Goal: Transaction & Acquisition: Register for event/course

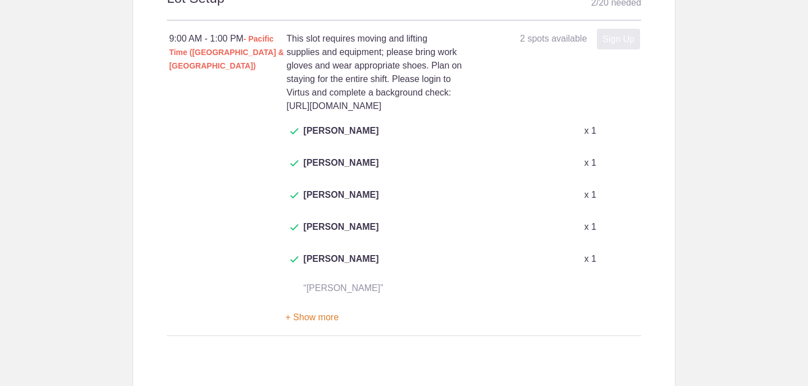
scroll to position [674, 0]
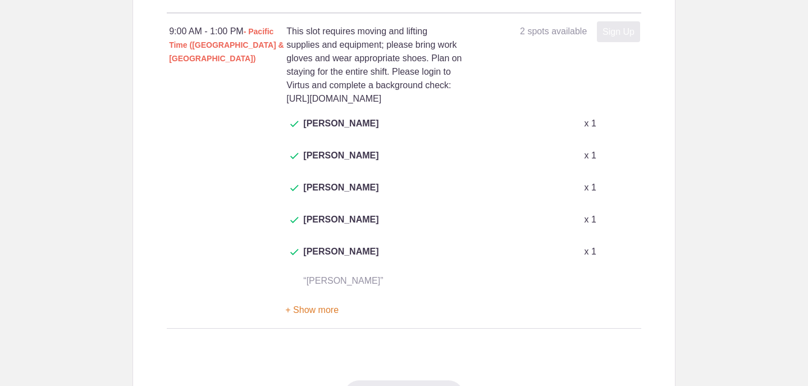
click at [298, 293] on button "+ Show more" at bounding box center [311, 310] width 53 height 35
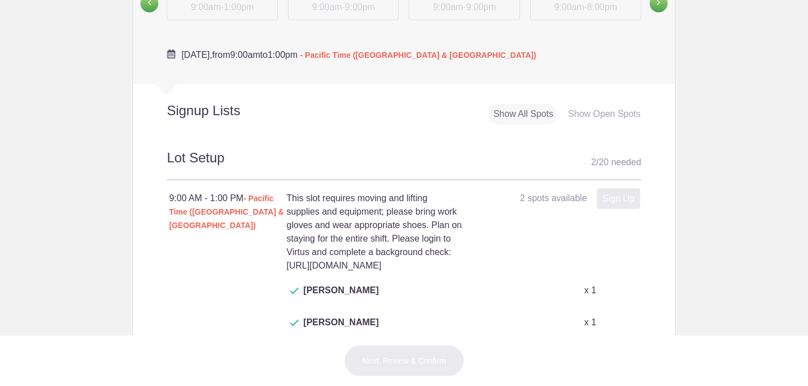
scroll to position [394, 0]
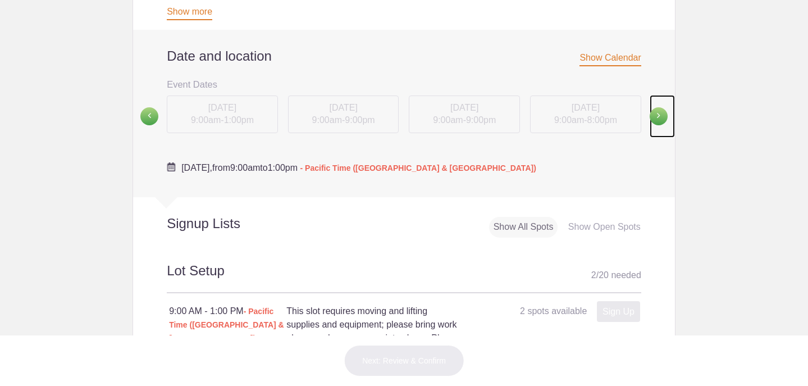
click at [657, 117] on span at bounding box center [659, 116] width 18 height 18
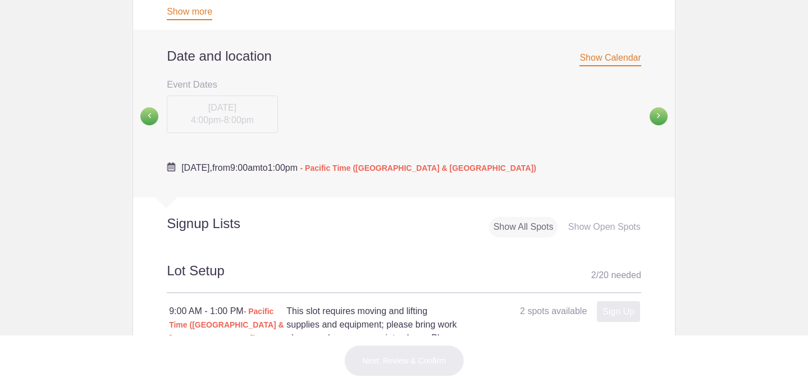
click at [510, 230] on div "Show All Spots" at bounding box center [523, 227] width 69 height 21
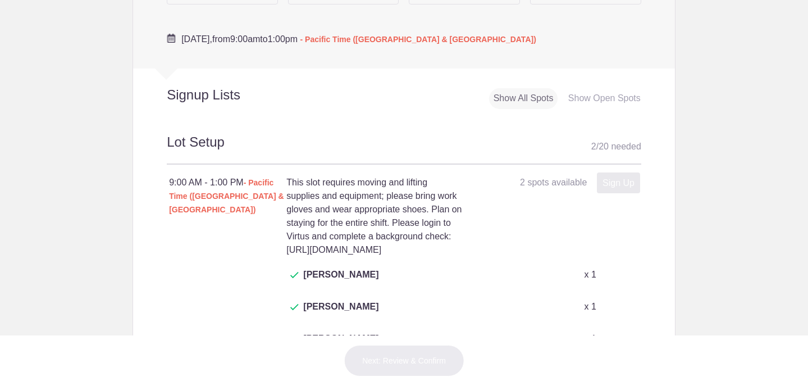
scroll to position [520, 0]
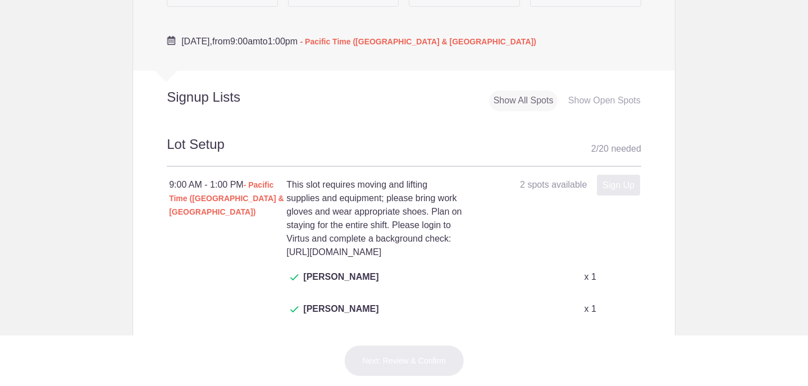
click at [514, 105] on div "Show All Spots" at bounding box center [523, 100] width 69 height 21
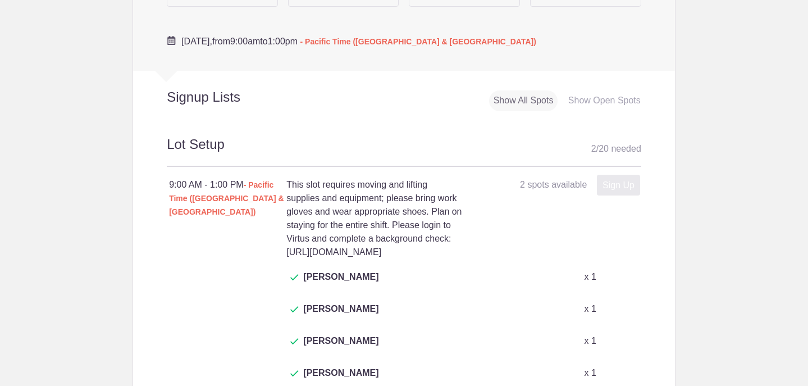
click at [212, 44] on span "[DATE]," at bounding box center [196, 42] width 31 height 10
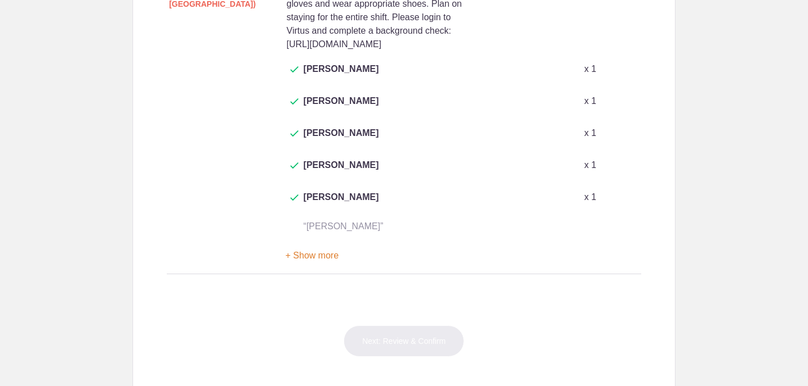
scroll to position [750, 0]
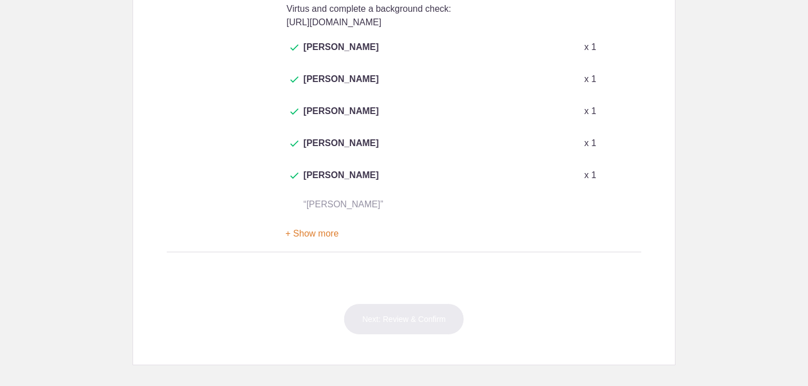
click at [326, 216] on button "+ Show more" at bounding box center [311, 233] width 53 height 35
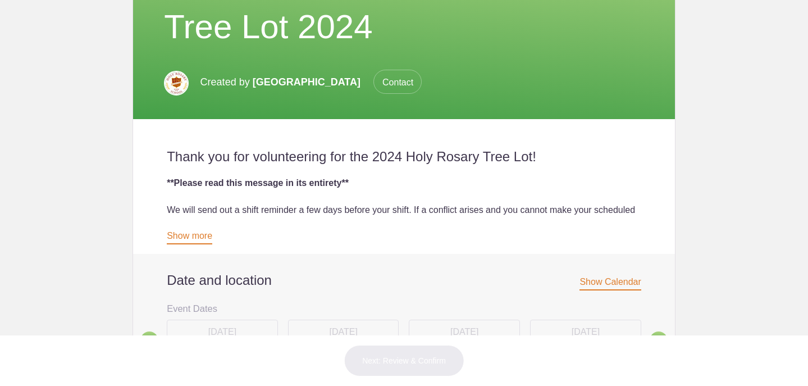
scroll to position [287, 0]
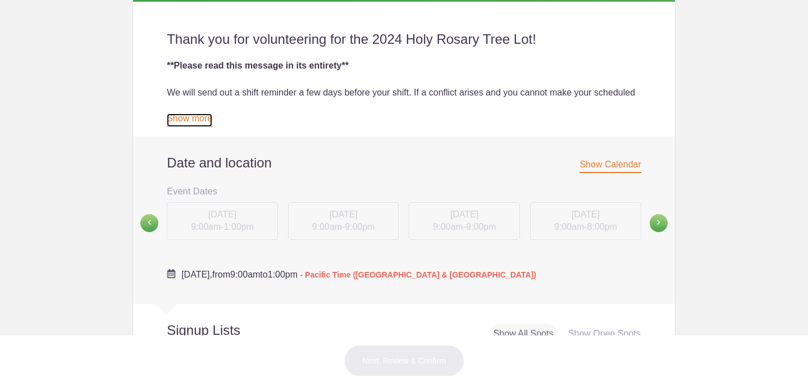
click at [206, 123] on link "Show more" at bounding box center [190, 119] width 46 height 13
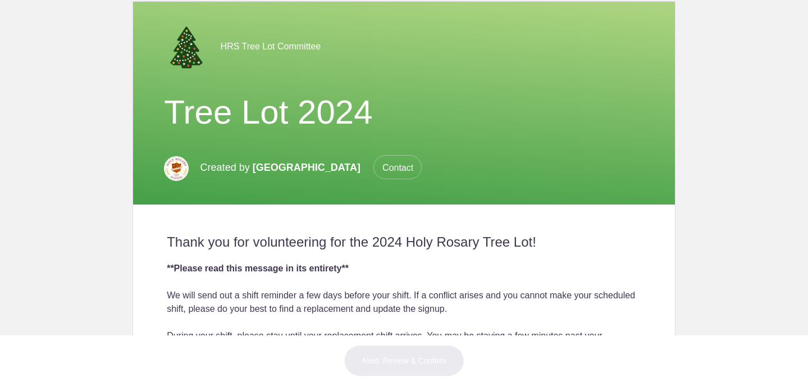
scroll to position [71, 0]
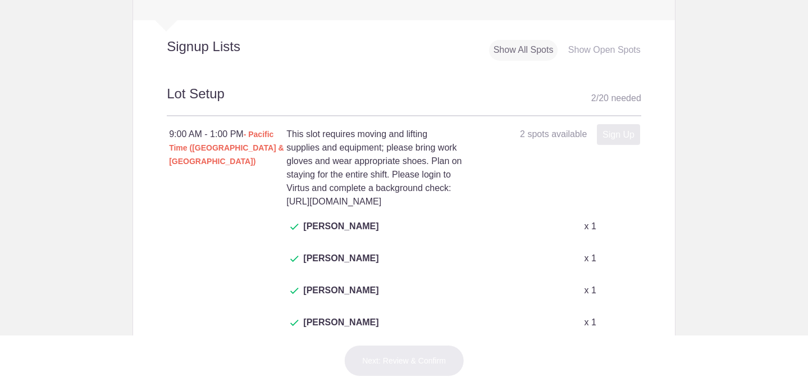
scroll to position [549, 0]
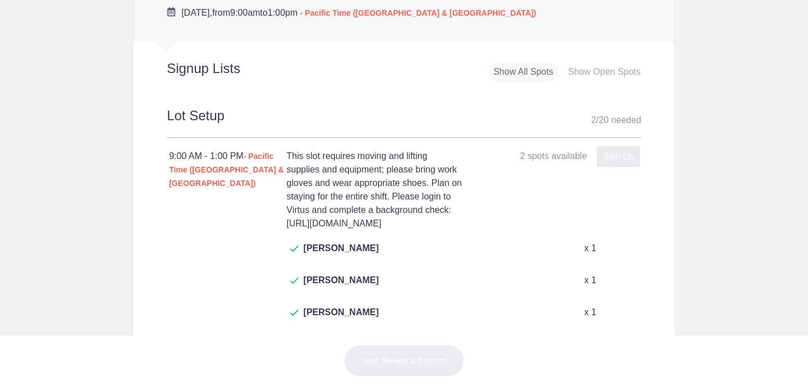
click at [572, 156] on span "2 spots available" at bounding box center [553, 156] width 67 height 10
click at [601, 156] on div "Sign Up x" at bounding box center [616, 156] width 48 height 14
click at [604, 157] on div "Sign Up x" at bounding box center [616, 156] width 48 height 14
click at [199, 155] on div "9:00 AM - 1:00 PM - Pacific Time ([GEOGRAPHIC_DATA] & [GEOGRAPHIC_DATA])" at bounding box center [227, 169] width 117 height 40
click at [592, 117] on div "2 / 20 needed" at bounding box center [617, 120] width 50 height 17
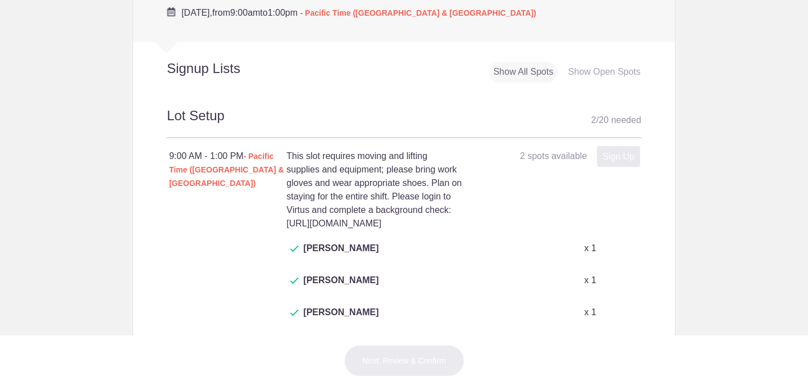
click at [594, 79] on div "Show Open Spots" at bounding box center [604, 72] width 81 height 21
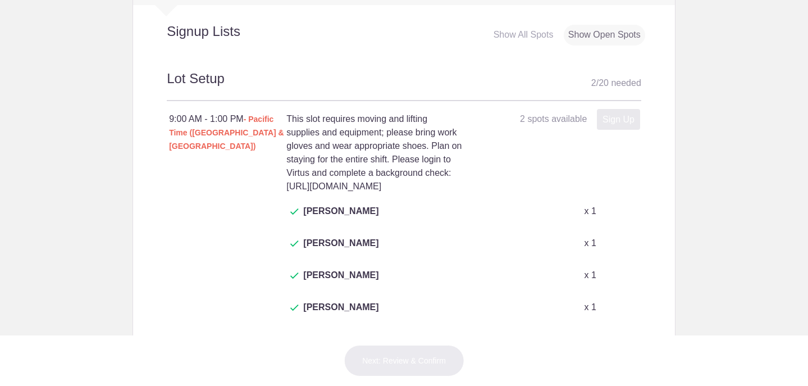
scroll to position [578, 0]
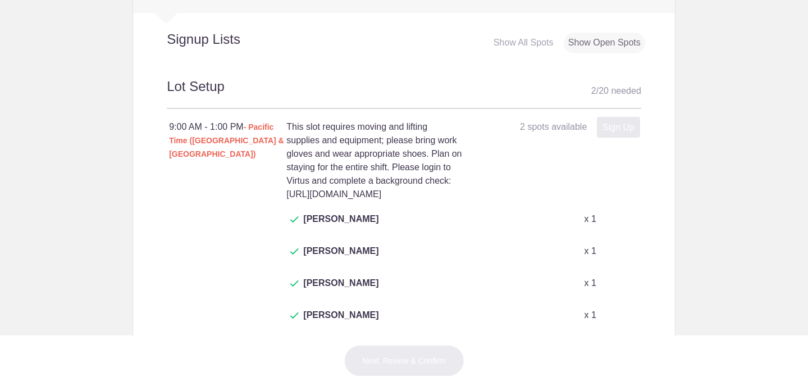
click at [611, 133] on div "Sign Up x" at bounding box center [616, 127] width 48 height 14
click at [609, 129] on div "Sign Up x" at bounding box center [616, 127] width 48 height 14
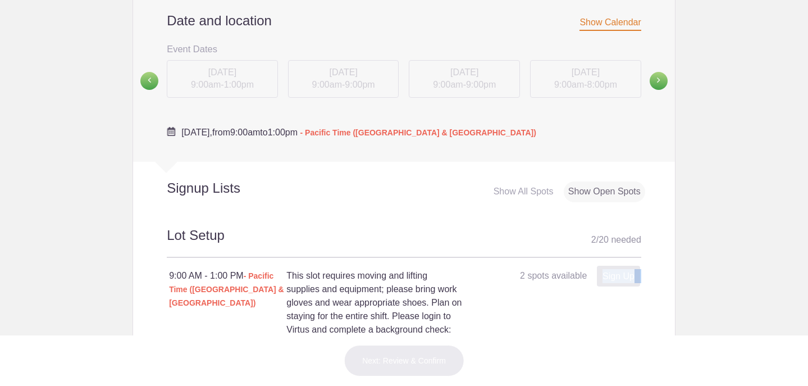
scroll to position [0, 0]
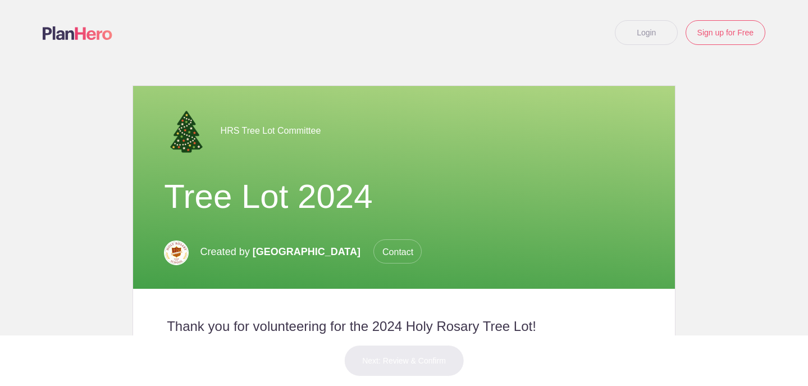
click at [646, 37] on link "Login" at bounding box center [646, 32] width 63 height 25
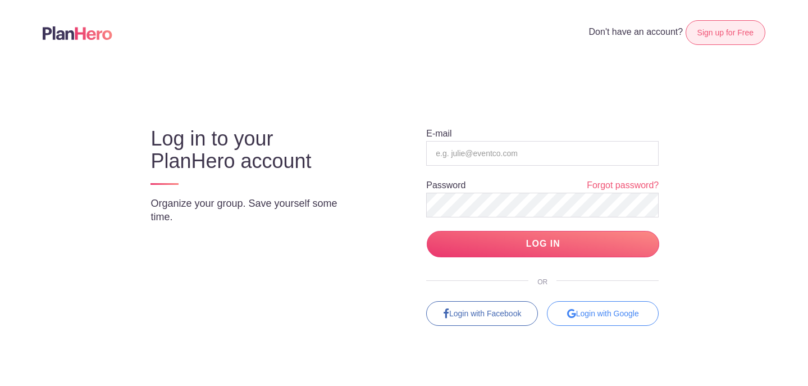
click at [715, 38] on link "Sign up for Free" at bounding box center [726, 32] width 80 height 25
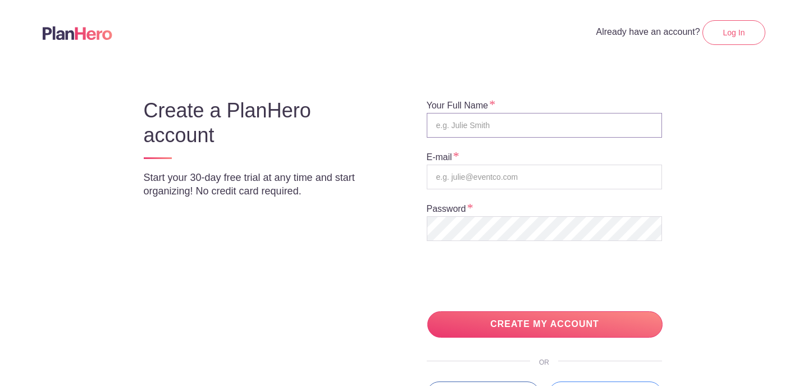
click at [497, 117] on input "text" at bounding box center [544, 125] width 235 height 25
type input "[PERSON_NAME]"
type input "[EMAIL_ADDRESS][DOMAIN_NAME]"
click at [428, 311] on input "CREATE MY ACCOUNT" at bounding box center [545, 324] width 235 height 26
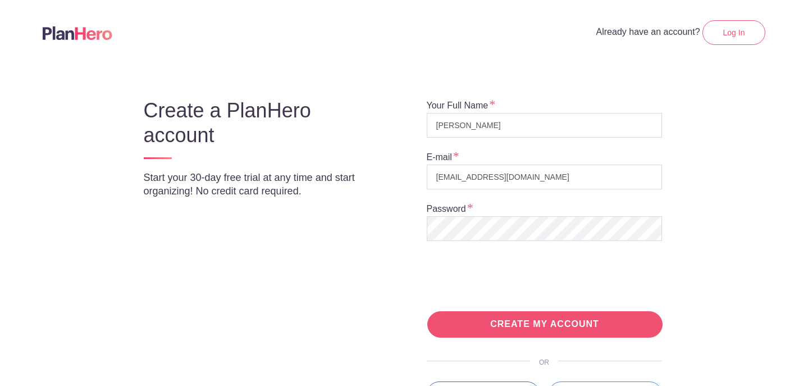
click at [518, 327] on input "CREATE MY ACCOUNT" at bounding box center [545, 324] width 235 height 26
